Goal: Submit feedback/report problem

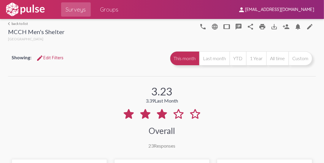
scroll to position [288, 0]
